Goal: Transaction & Acquisition: Purchase product/service

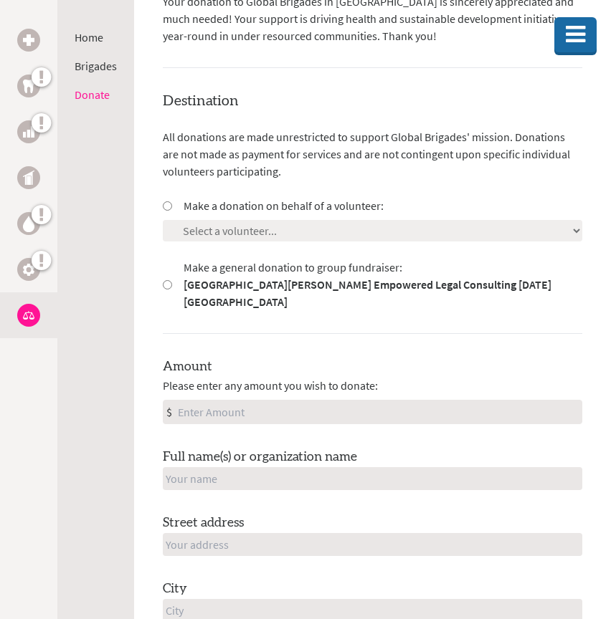
scroll to position [399, 0]
click at [164, 201] on input "Make a donation on behalf of a volunteer:" at bounding box center [167, 205] width 9 height 9
radio input "true"
click at [183, 220] on select "Select a volunteer... [PERSON_NAME] [PERSON_NAME] [PERSON_NAME] [PERSON_NAME] […" at bounding box center [372, 231] width 419 height 22
select select "B4EEC587-4B99-11F0-B8AC-42010A400003"
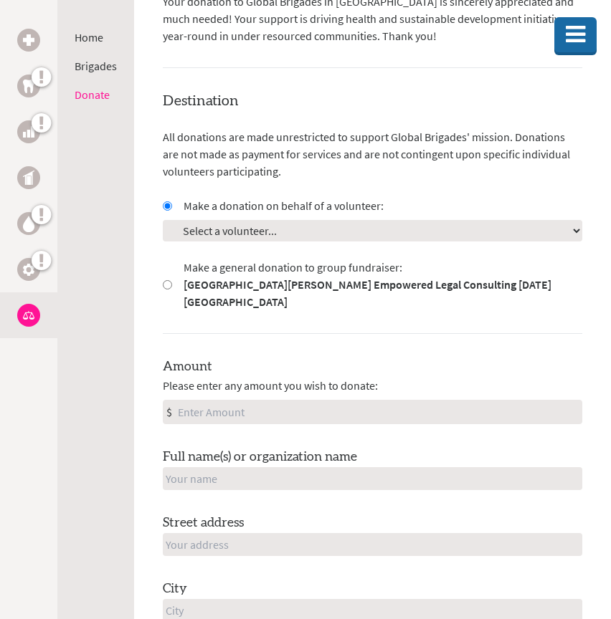
click at [163, 220] on select "Select a volunteer... [PERSON_NAME] [PERSON_NAME] [PERSON_NAME] [PERSON_NAME] […" at bounding box center [372, 231] width 419 height 22
click at [234, 401] on input "Amount" at bounding box center [378, 412] width 406 height 23
type input "550"
click at [219, 467] on input "text" at bounding box center [372, 478] width 419 height 23
type input "Polar Pantry"
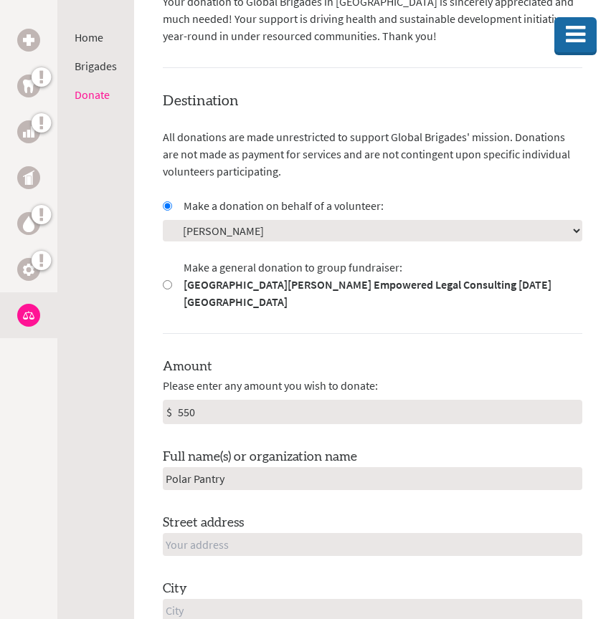
click at [221, 533] on input "text" at bounding box center [372, 544] width 419 height 23
type input "2"
type input "1"
type input "[STREET_ADDRESS]"
click at [187, 599] on input "text" at bounding box center [372, 610] width 419 height 23
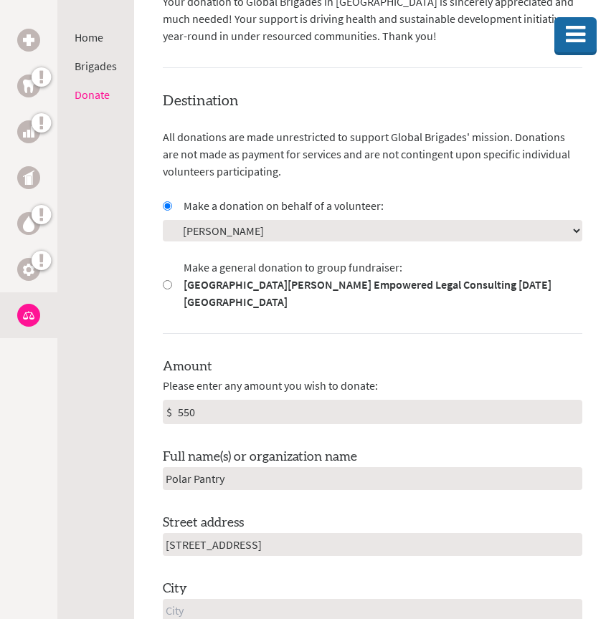
type input "Antigonish"
type input "NS"
type input "B2G 1Z5"
type input "[GEOGRAPHIC_DATA]"
type input "[EMAIL_ADDRESS][DOMAIN_NAME]"
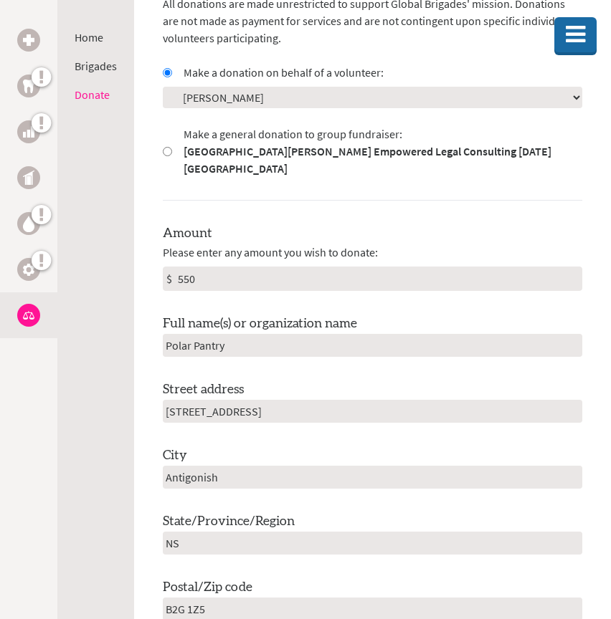
scroll to position [537, 0]
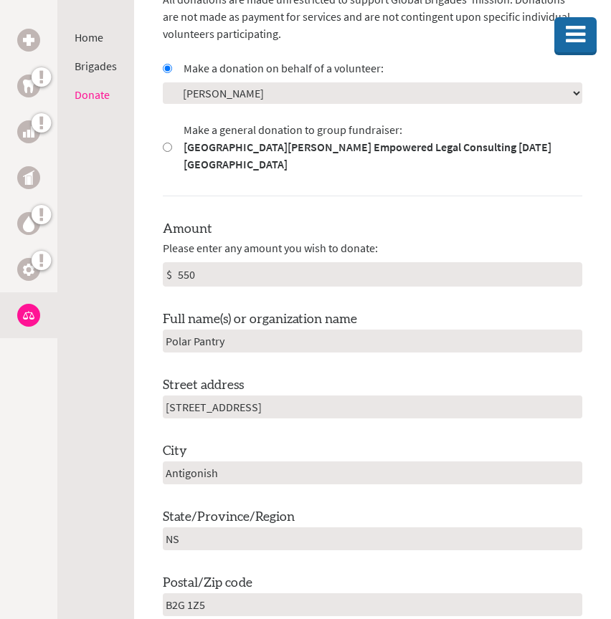
click at [209, 593] on input "B2G 1Z5" at bounding box center [372, 604] width 419 height 23
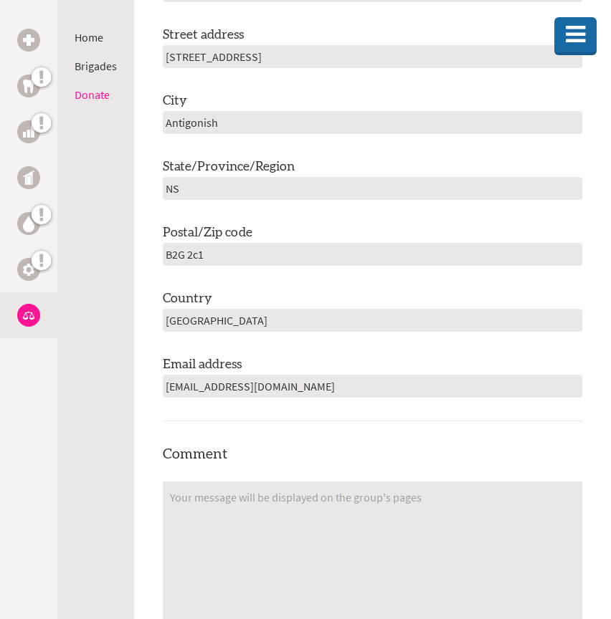
scroll to position [894, 0]
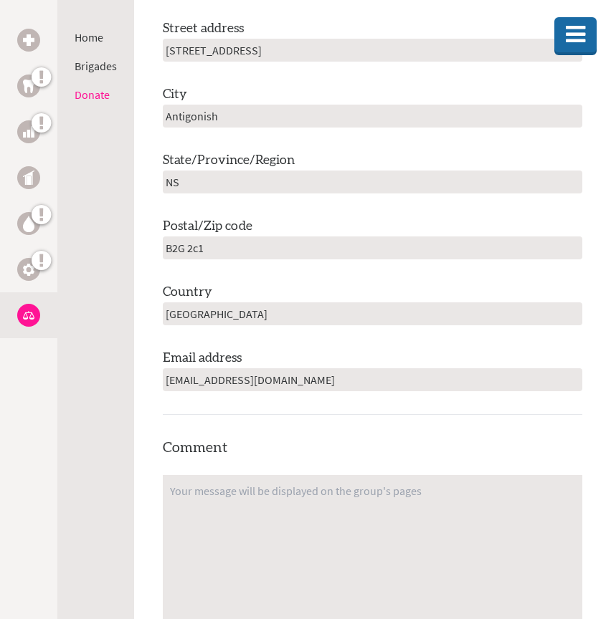
type input "B2G 2c1"
click at [212, 368] on input "[EMAIL_ADDRESS][DOMAIN_NAME]" at bounding box center [372, 379] width 419 height 23
drag, startPoint x: 215, startPoint y: 342, endPoint x: 117, endPoint y: 333, distance: 98.6
click at [117, 333] on div "Home Brigades Donate Donate to [GEOGRAPHIC_DATA][PERSON_NAME] Empowered Legal C…" at bounding box center [305, 242] width 611 height 1729
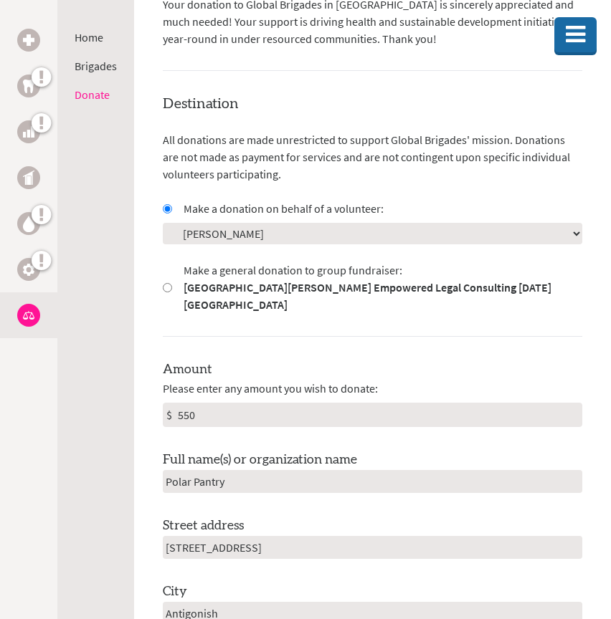
scroll to position [398, 0]
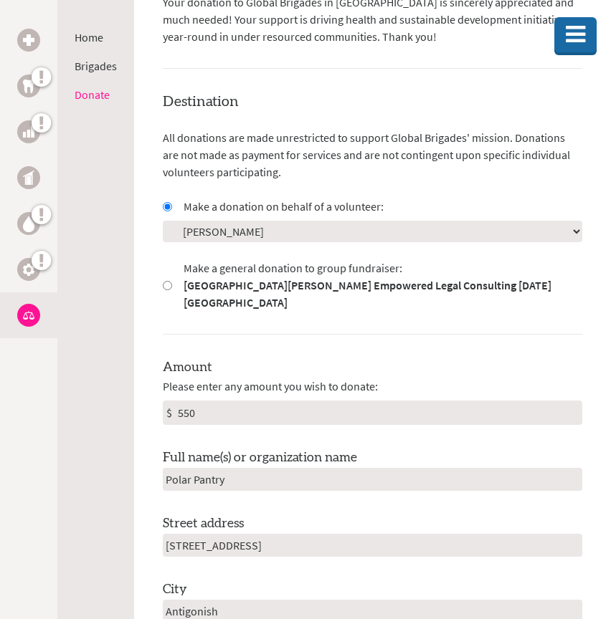
type input "[EMAIL_ADDRESS][DOMAIN_NAME]@[DOMAIN_NAME]"
click at [216, 401] on input "550" at bounding box center [378, 412] width 406 height 23
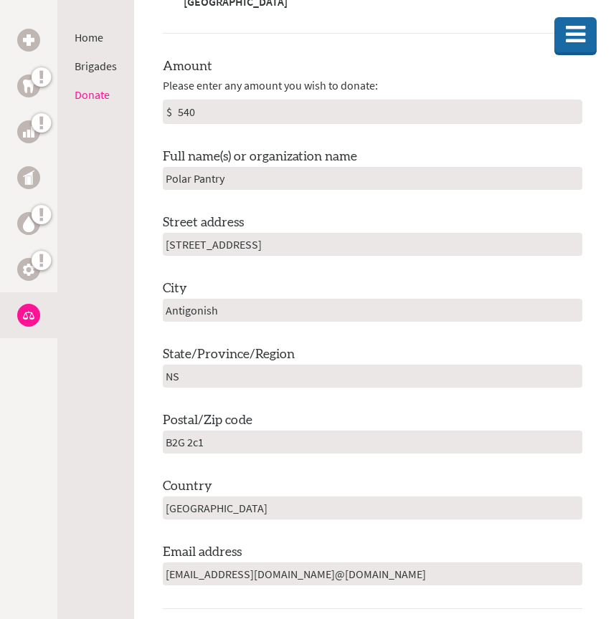
scroll to position [675, 0]
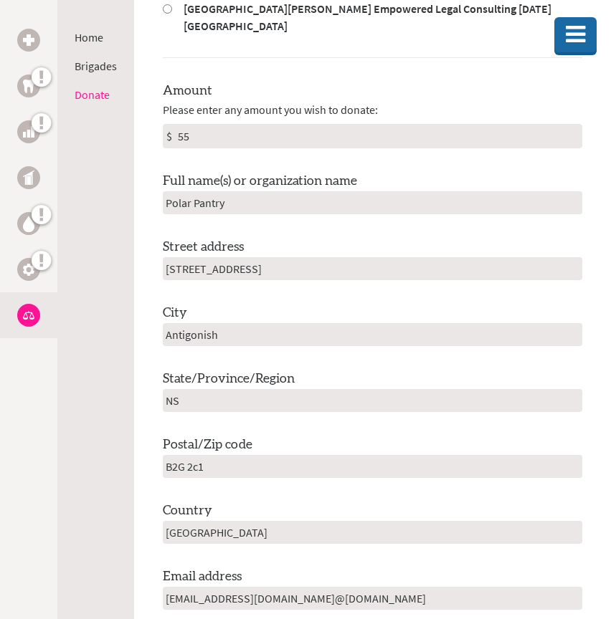
type input "550"
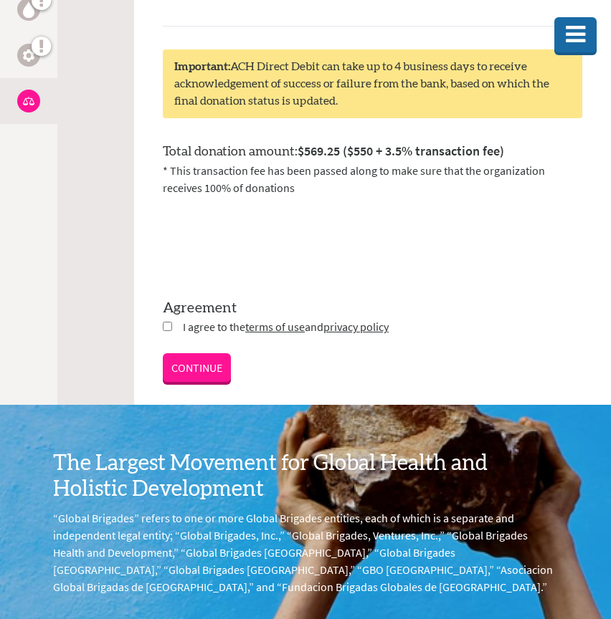
scroll to position [1590, 0]
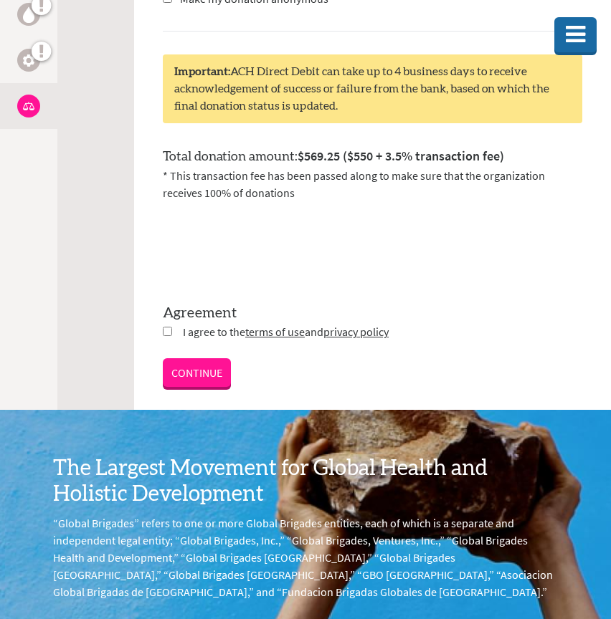
click at [169, 327] on input "checkbox" at bounding box center [167, 331] width 9 height 9
checkbox input "true"
click at [190, 360] on link "CONTINUE" at bounding box center [197, 374] width 68 height 29
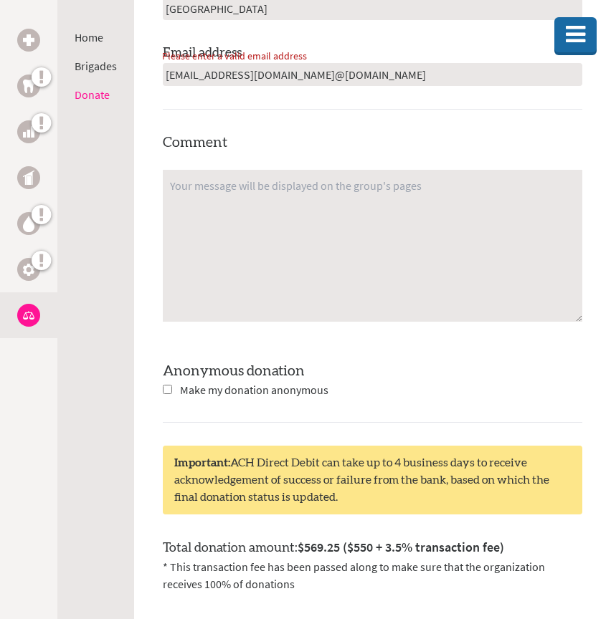
scroll to position [1185, 0]
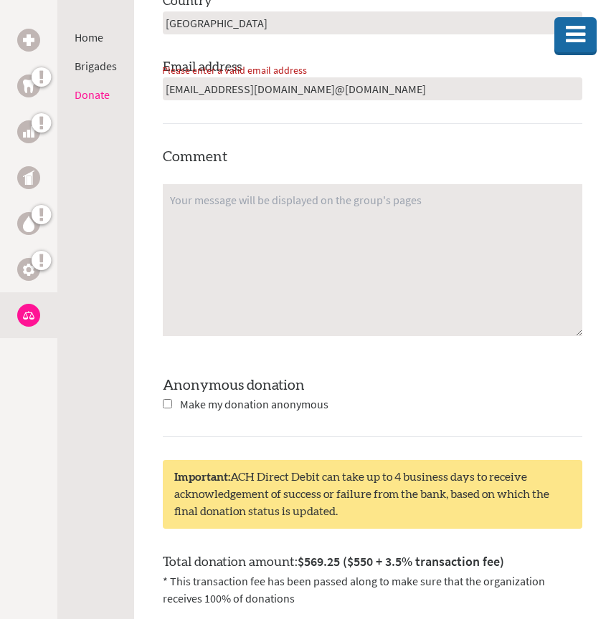
drag, startPoint x: 324, startPoint y: 46, endPoint x: 257, endPoint y: 44, distance: 67.4
click at [257, 77] on input "[EMAIL_ADDRESS][DOMAIN_NAME]@[DOMAIN_NAME]" at bounding box center [372, 88] width 419 height 23
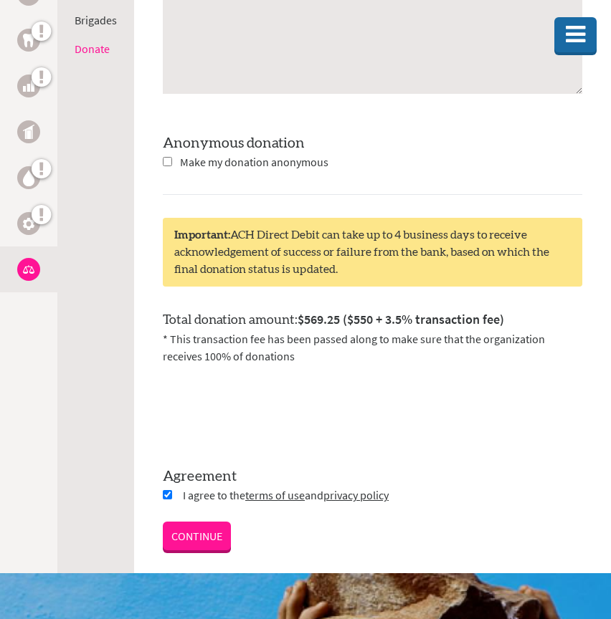
scroll to position [1442, 0]
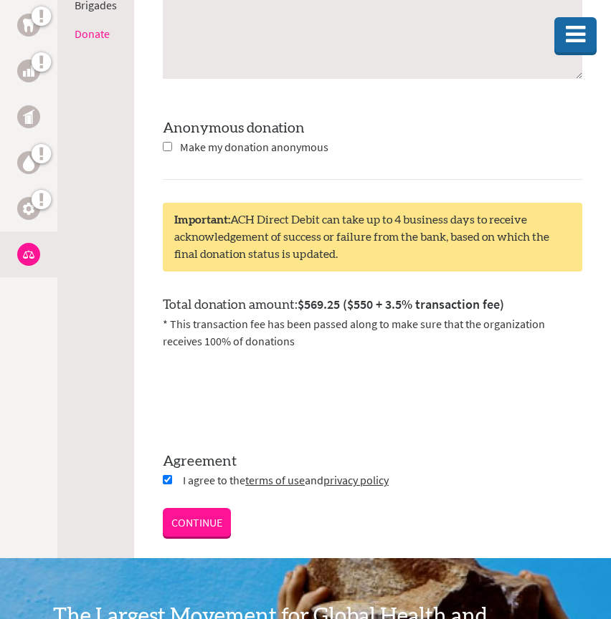
type input "[EMAIL_ADDRESS][DOMAIN_NAME]"
click at [203, 508] on link "CONTINUE" at bounding box center [197, 522] width 68 height 29
